Goal: Navigation & Orientation: Find specific page/section

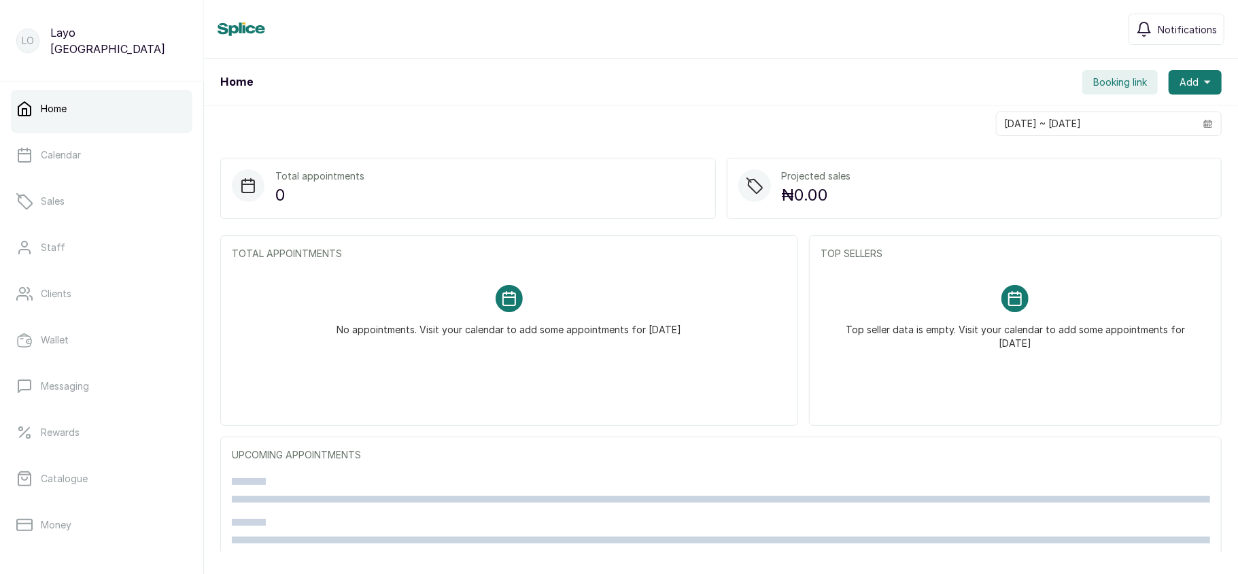
scroll to position [196, 0]
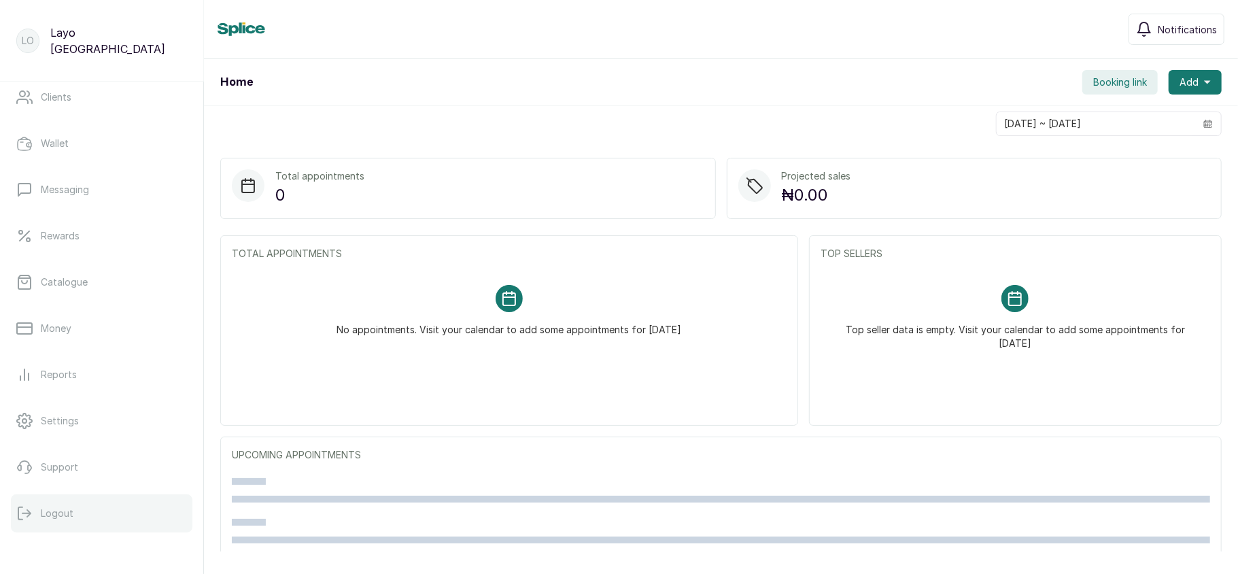
click at [61, 507] on p "Logout" at bounding box center [57, 514] width 33 height 14
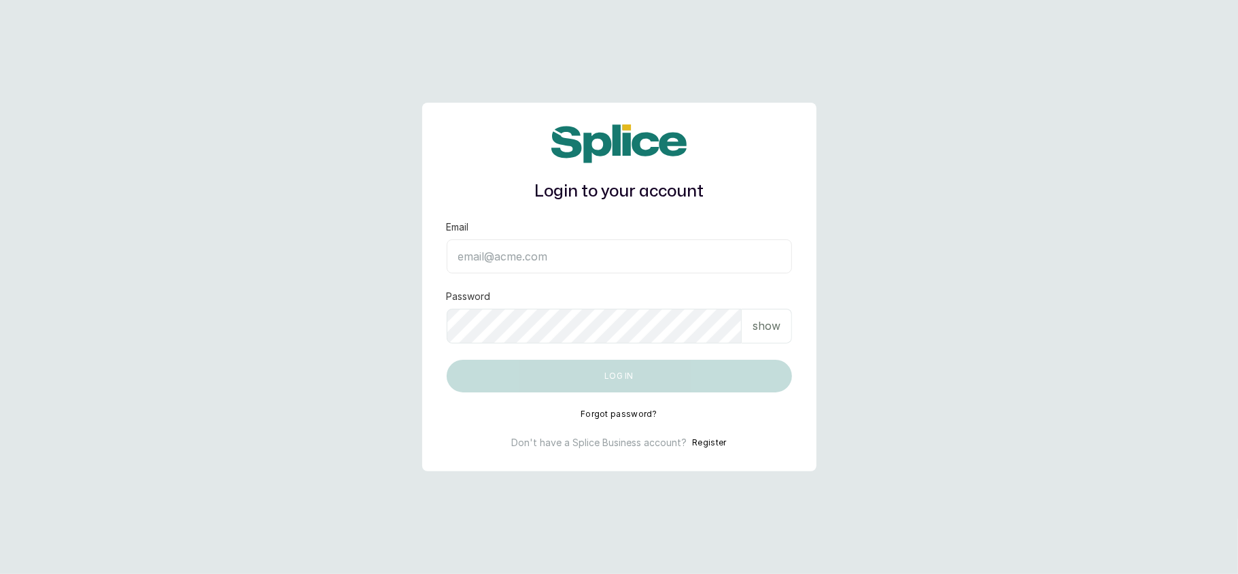
click at [724, 262] on input "Email" at bounding box center [619, 256] width 345 height 34
type input "layo@withsplice.com"
click at [767, 327] on p "show" at bounding box center [767, 326] width 28 height 16
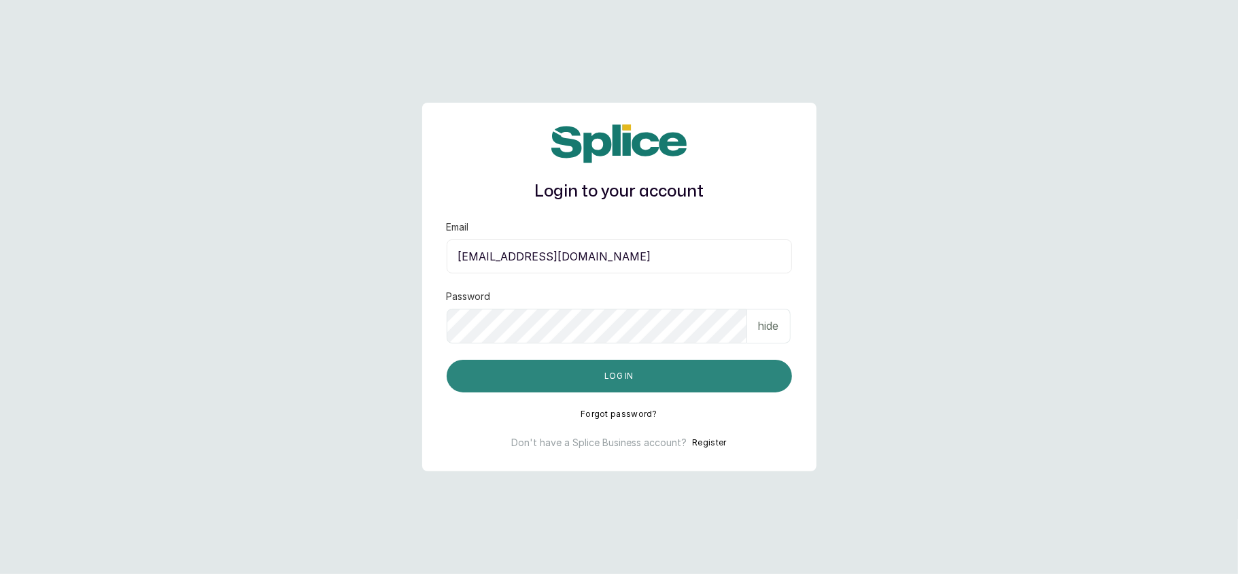
click at [636, 385] on button "Log in" at bounding box center [619, 376] width 345 height 33
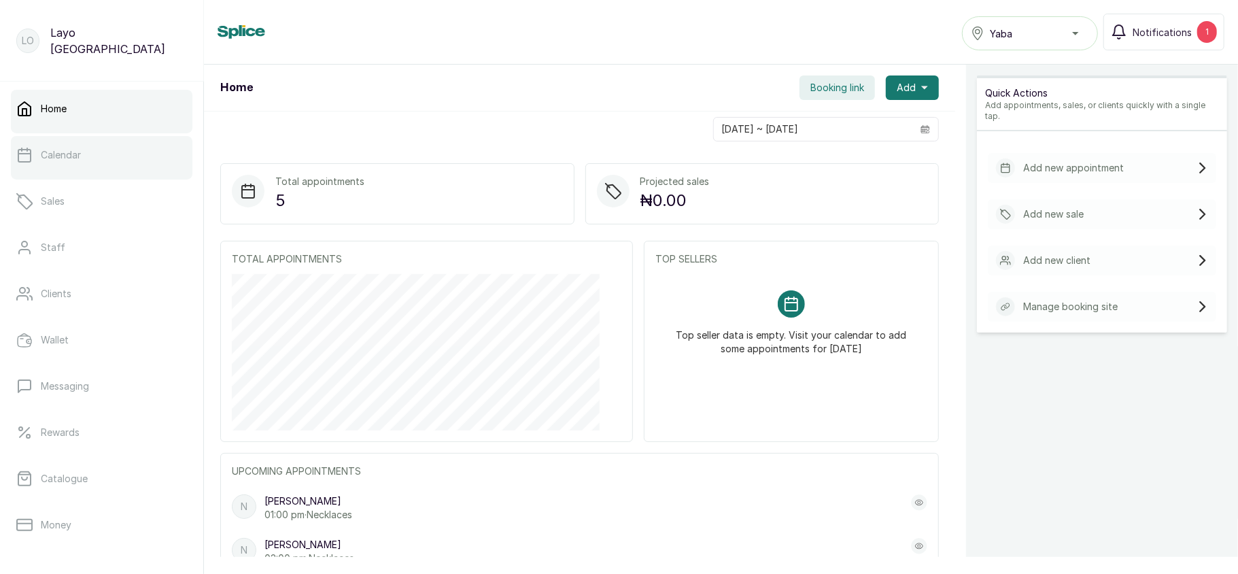
click at [82, 163] on link "Calendar" at bounding box center [102, 155] width 182 height 38
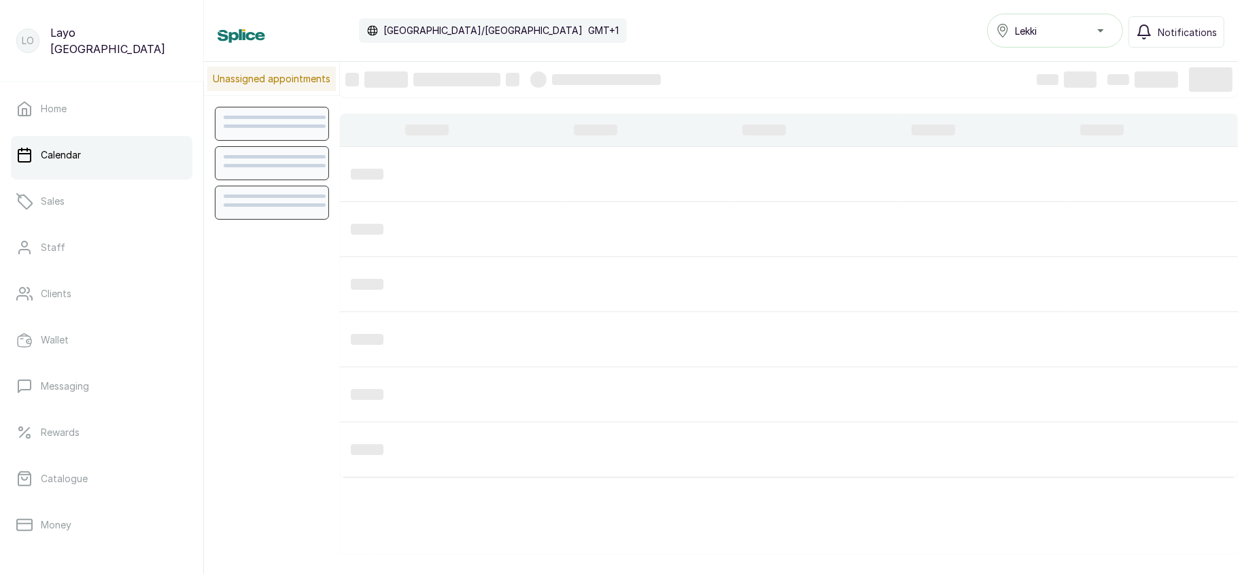
scroll to position [458, 0]
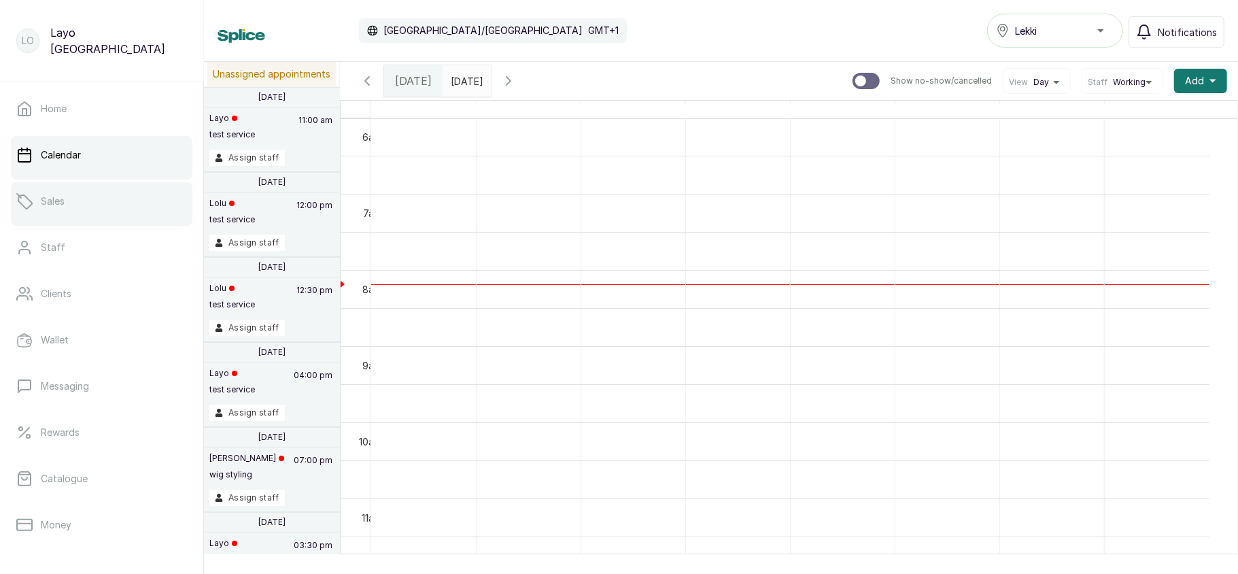
click at [72, 210] on link "Sales" at bounding box center [102, 201] width 182 height 38
